Goal: Contribute content: Add original content to the website for others to see

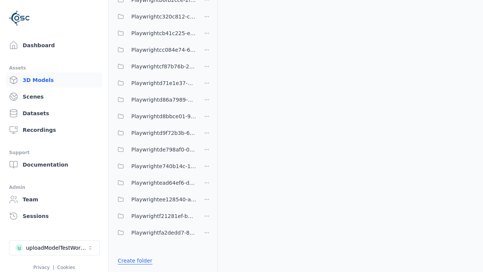
click at [133, 260] on link "Create folder" at bounding box center [135, 261] width 35 height 8
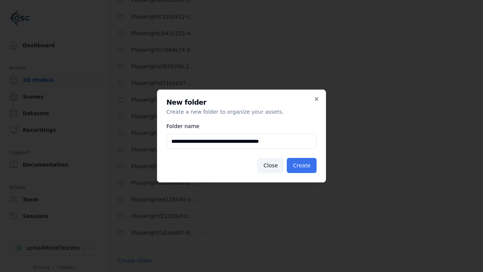
type input "**********"
click at [303, 165] on button "Create" at bounding box center [302, 165] width 30 height 15
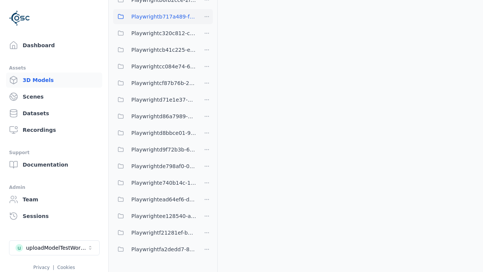
click at [155, 17] on span "Playwrightb717a489-fdc0-4481-b2be-1cae79542b1c" at bounding box center [163, 16] width 65 height 9
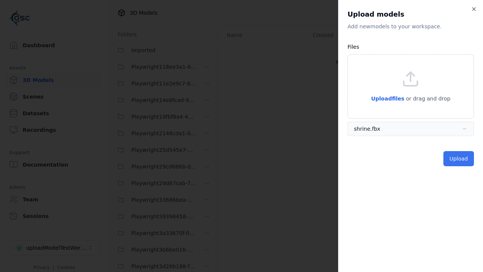
click at [459, 159] on button "Upload" at bounding box center [459, 158] width 31 height 15
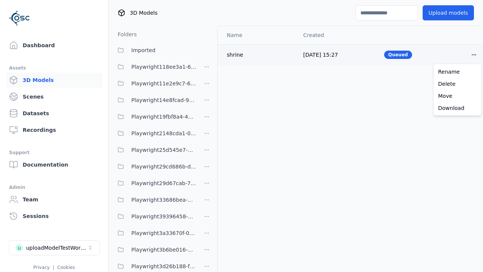
click at [474, 54] on html "Support Dashboard Assets 3D Models Scenes Datasets Recordings Support Documenta…" at bounding box center [241, 136] width 483 height 272
